Goal: Transaction & Acquisition: Obtain resource

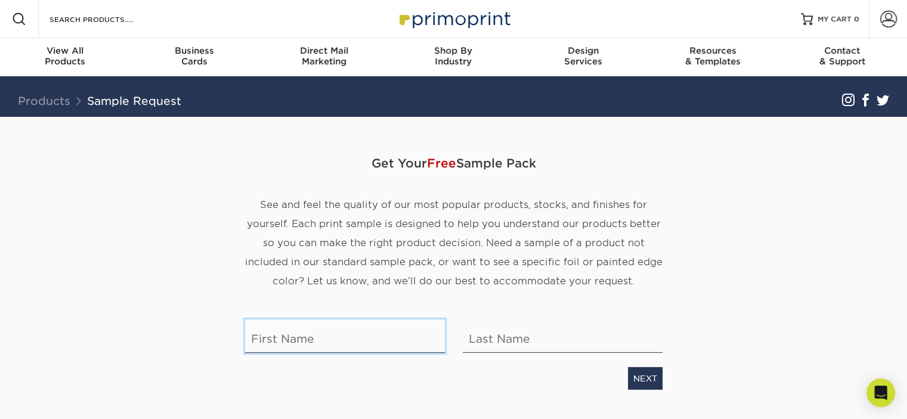
click at [375, 337] on input "text" at bounding box center [345, 336] width 200 height 33
type input "Susan"
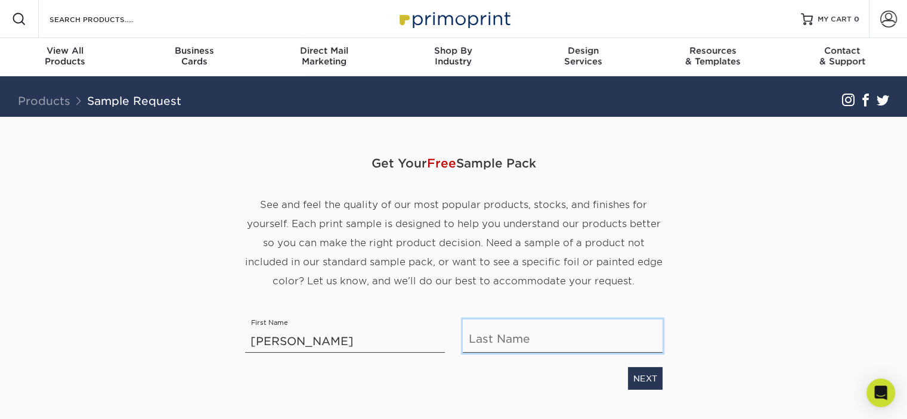
type input "Becker"
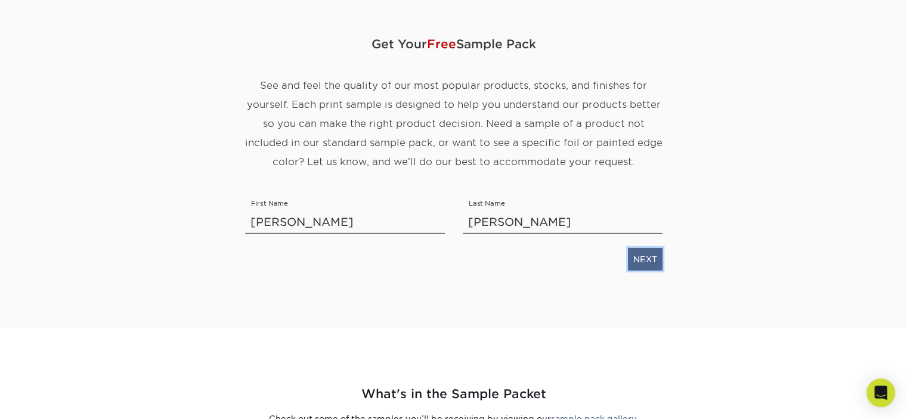
click at [644, 252] on link "NEXT" at bounding box center [645, 259] width 35 height 23
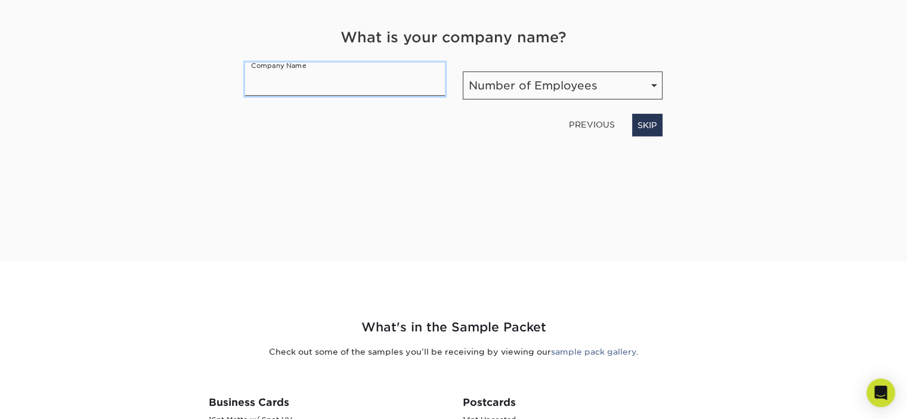
click at [341, 76] on input "text" at bounding box center [345, 79] width 200 height 33
type input "SUSAN BECKER & ASSOCIATES"
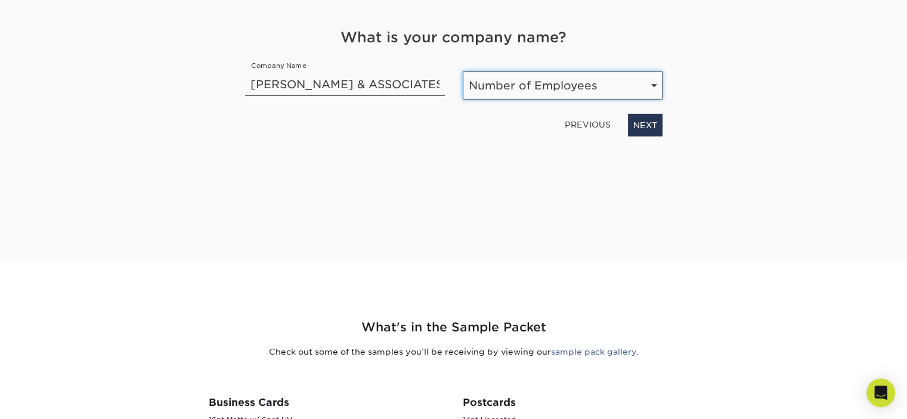
click at [623, 88] on select "Number of Employees Self-employed 1-10 employees 11-50 employees 51-200 employe…" at bounding box center [563, 86] width 200 height 28
select select "1-10"
click at [463, 72] on select "Number of Employees Self-employed 1-10 employees 11-50 employees 51-200 employe…" at bounding box center [563, 86] width 200 height 28
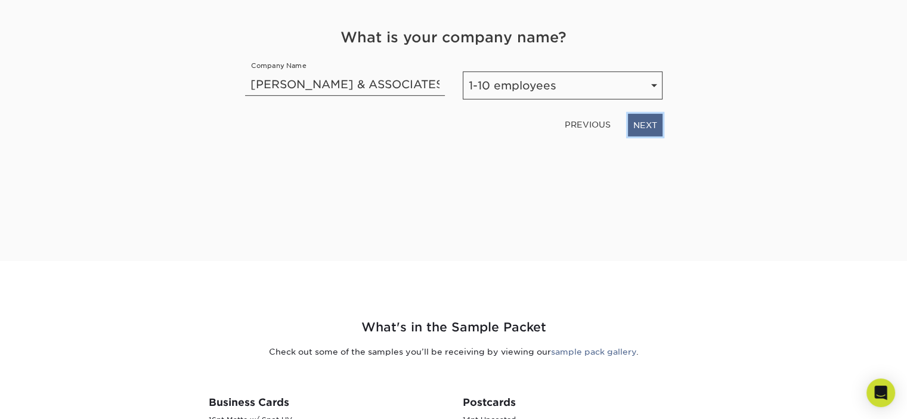
click at [639, 127] on link "NEXT" at bounding box center [645, 125] width 35 height 23
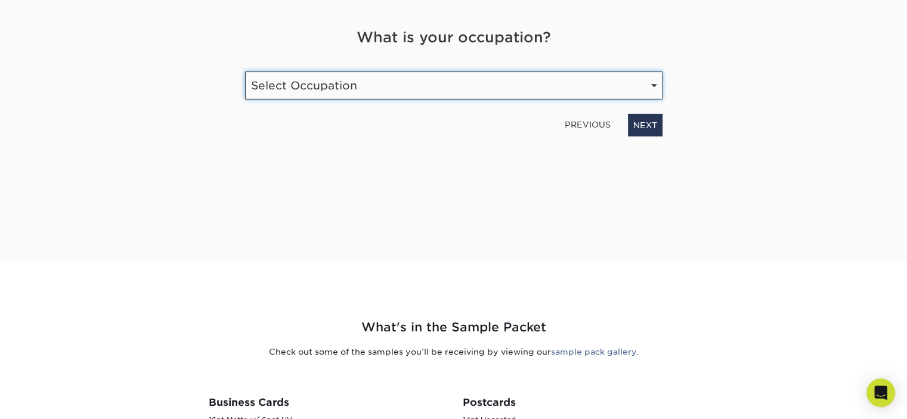
click at [427, 94] on select "Select Occupation Agency Automotive Blogger Cleaning Services Construction Educ…" at bounding box center [453, 86] width 417 height 28
select select "Other"
click at [245, 72] on select "Select Occupation Agency Automotive Blogger Cleaning Services Construction Educ…" at bounding box center [453, 86] width 417 height 28
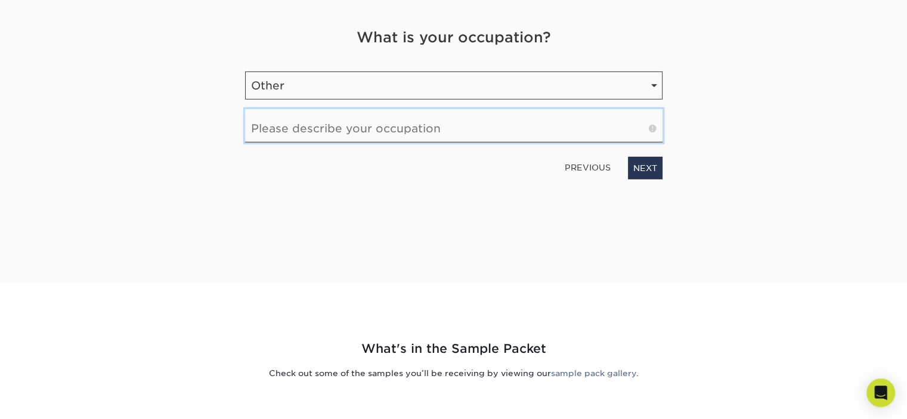
click at [470, 132] on input "text" at bounding box center [453, 125] width 417 height 33
click at [470, 132] on input "Taxes / Accounting" at bounding box center [453, 125] width 417 height 33
type input "Taxes / Accounting / Payroll"
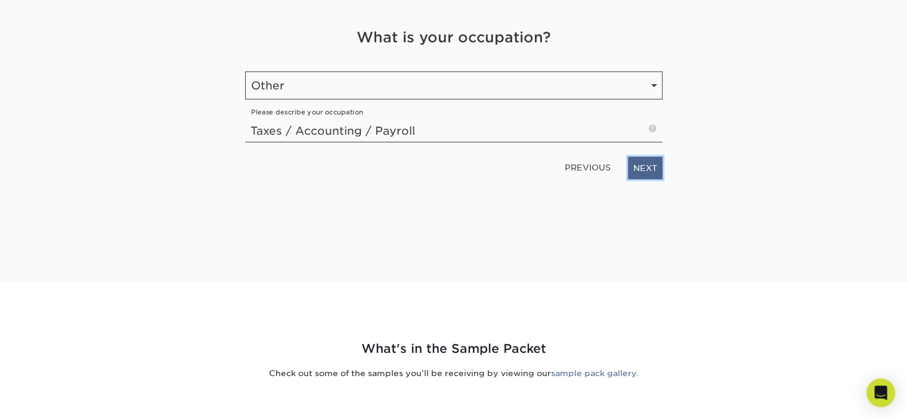
click at [645, 163] on link "NEXT" at bounding box center [645, 168] width 35 height 23
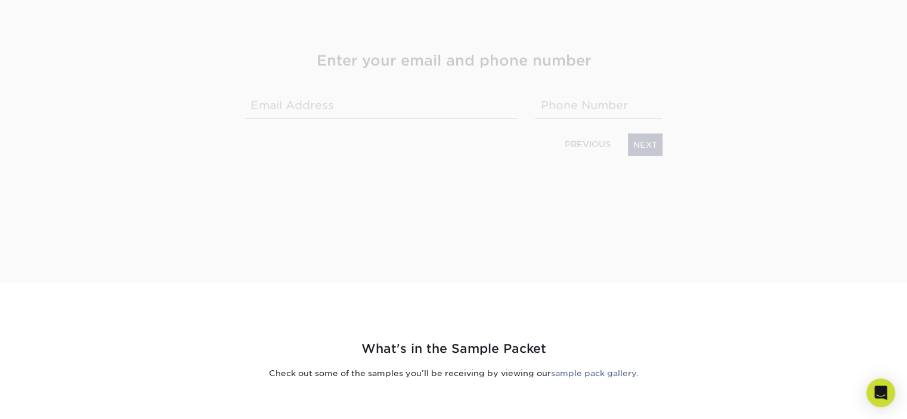
scroll to position [188, 0]
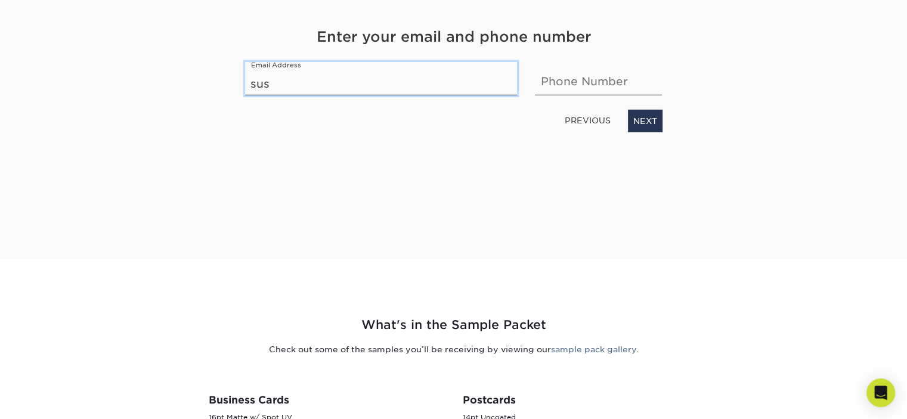
type input "susanbeckerea@gmail.com"
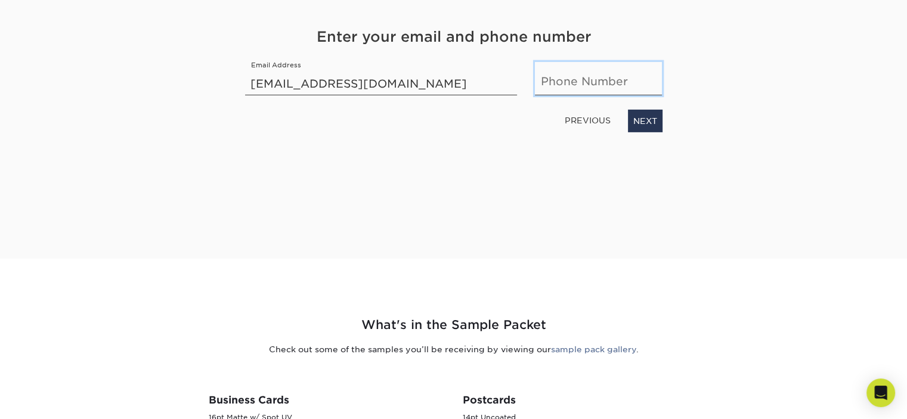
type input "5306763710"
click at [640, 120] on link "NEXT" at bounding box center [645, 121] width 35 height 23
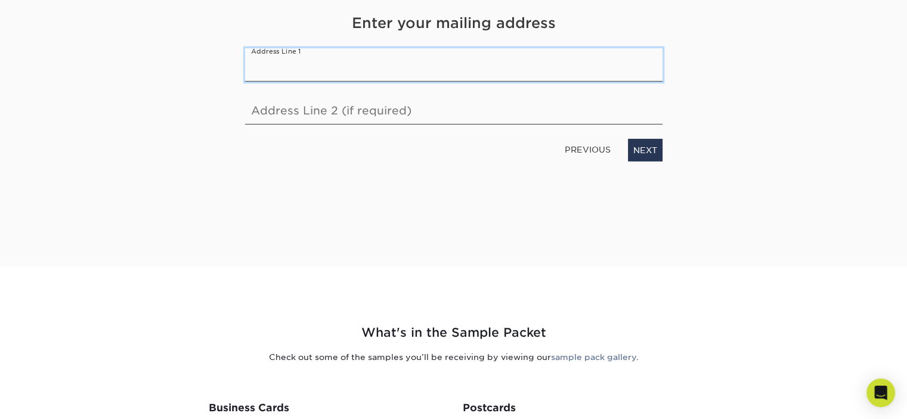
scroll to position [166, 0]
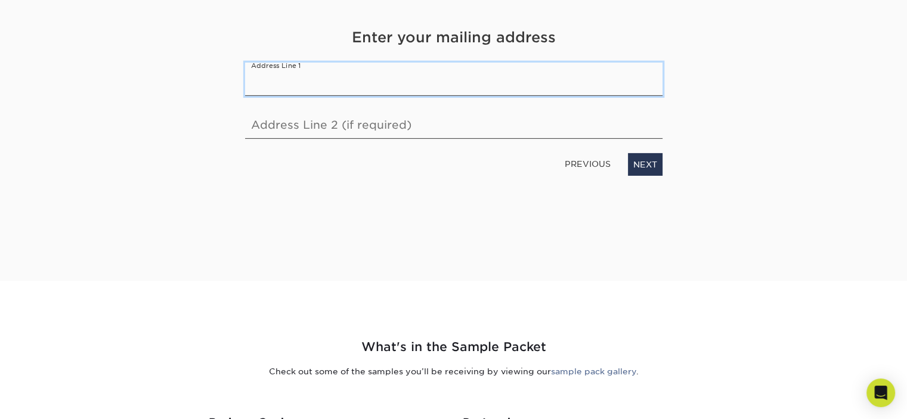
click at [425, 75] on input "text" at bounding box center [453, 79] width 417 height 33
type input "1010 Camerado Drive"
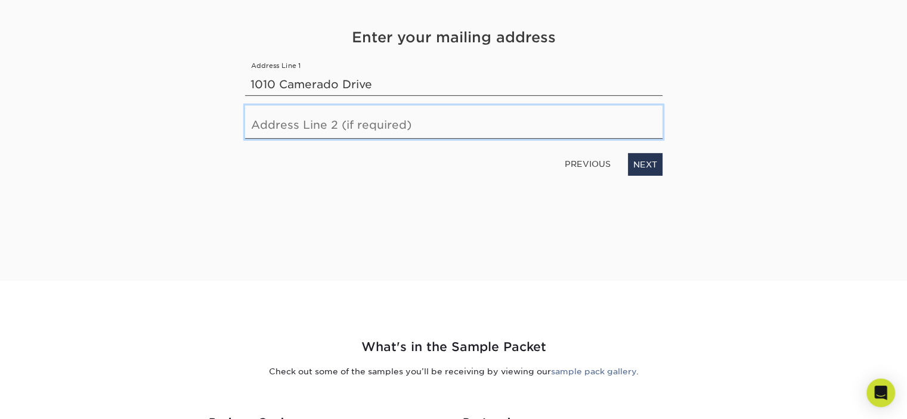
type input "112"
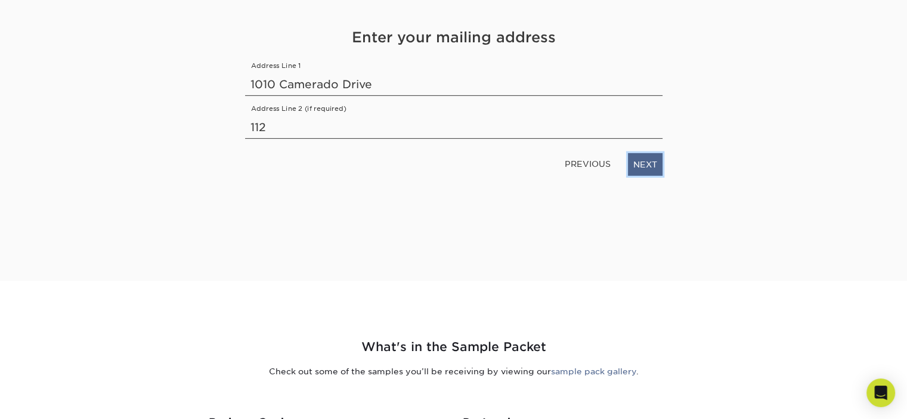
click at [645, 165] on link "NEXT" at bounding box center [645, 164] width 35 height 23
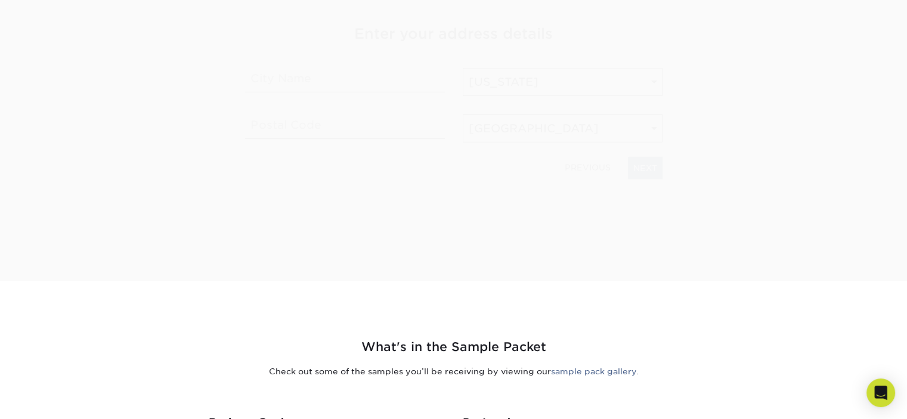
scroll to position [163, 0]
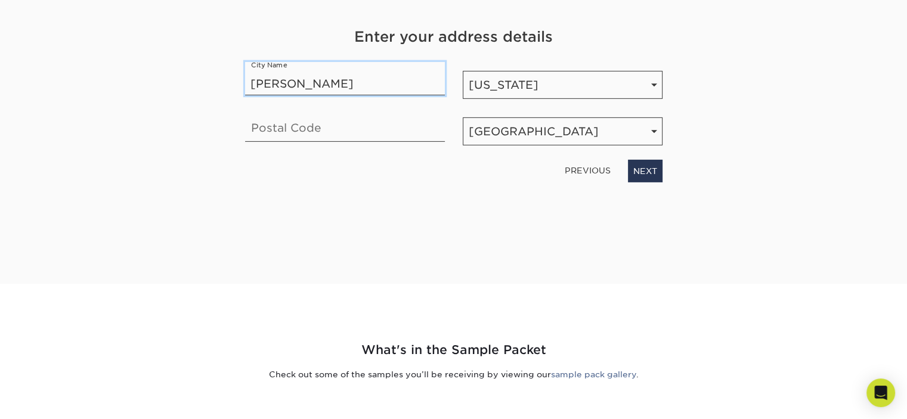
type input "cameron park"
type input "95682"
click at [644, 171] on link "NEXT" at bounding box center [645, 171] width 35 height 23
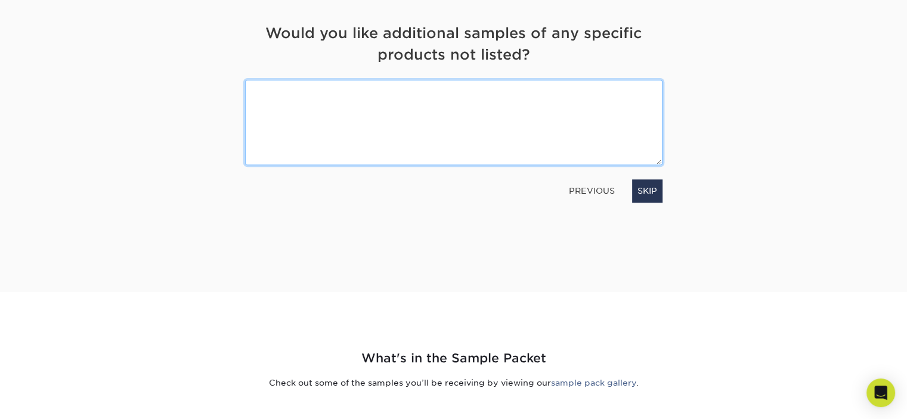
scroll to position [151, 0]
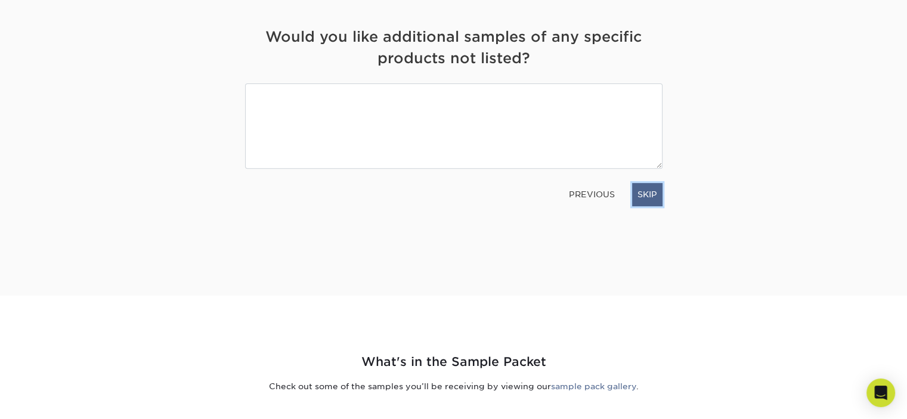
click at [645, 195] on link "SKIP" at bounding box center [647, 194] width 30 height 23
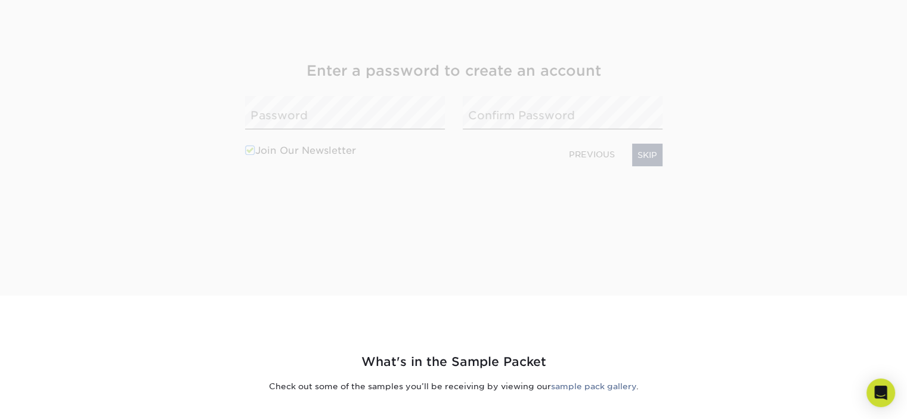
scroll to position [185, 0]
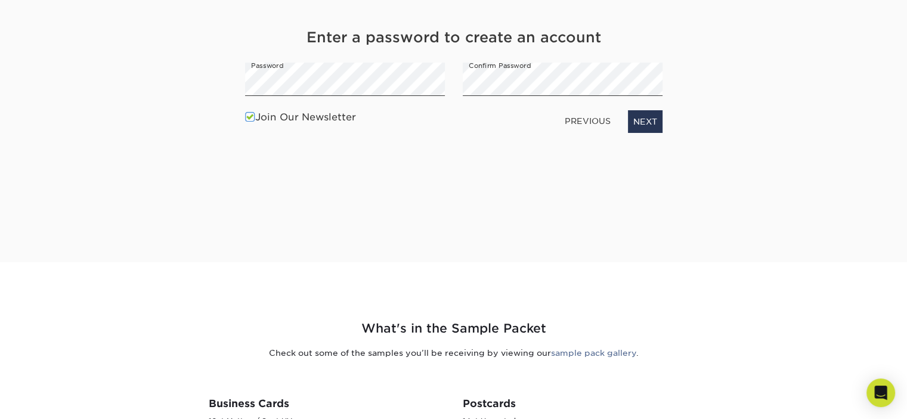
click at [247, 118] on span at bounding box center [250, 117] width 10 height 11
click at [0, 0] on input "Join Our Newsletter" at bounding box center [0, 0] width 0 height 0
click at [640, 119] on link "NEXT" at bounding box center [645, 121] width 35 height 23
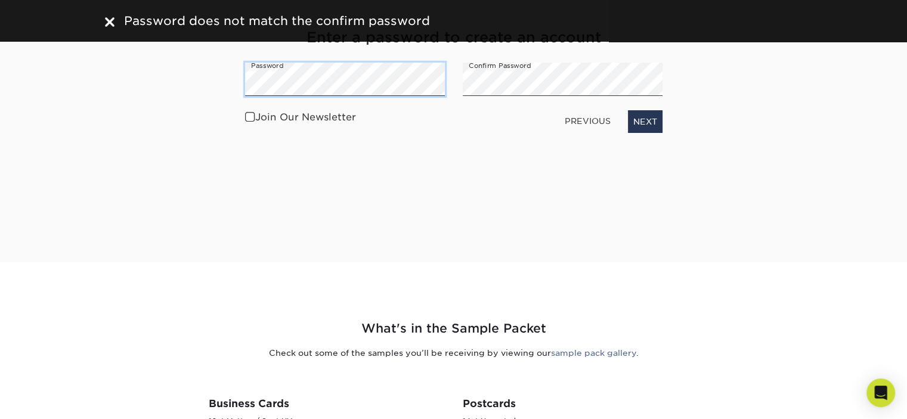
click at [129, 47] on div "Get Your Free Sample Pack See and feel the quality of our most popular products…" at bounding box center [454, 97] width 698 height 330
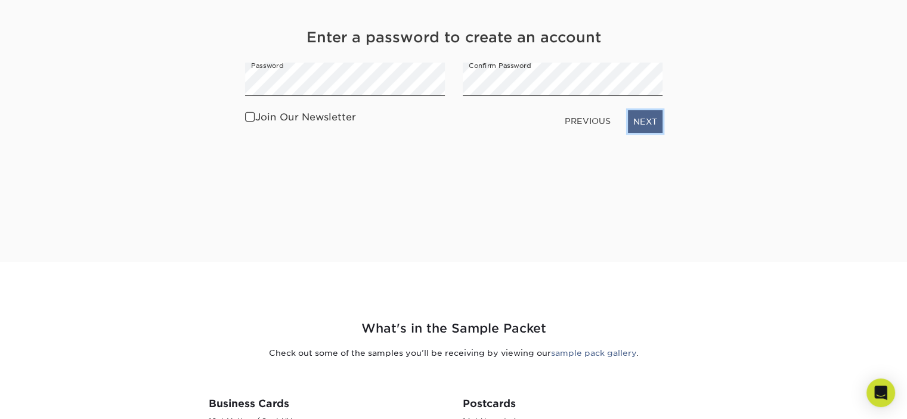
click at [643, 123] on link "NEXT" at bounding box center [645, 121] width 35 height 23
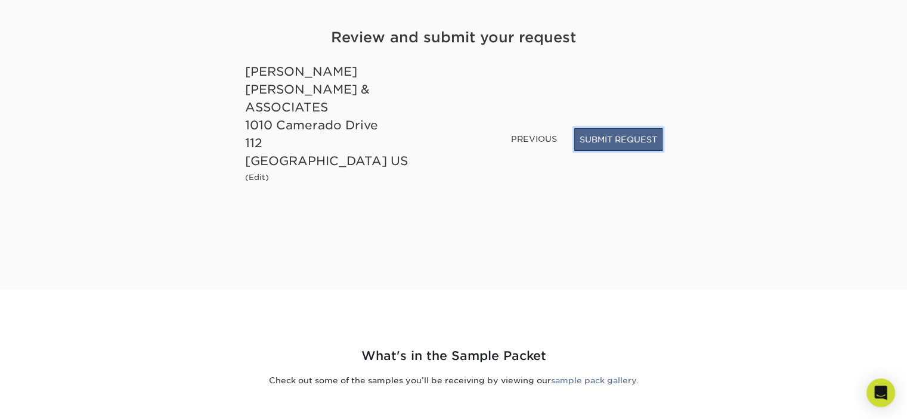
click at [596, 140] on button "SUBMIT REQUEST" at bounding box center [618, 139] width 88 height 23
